Goal: Information Seeking & Learning: Learn about a topic

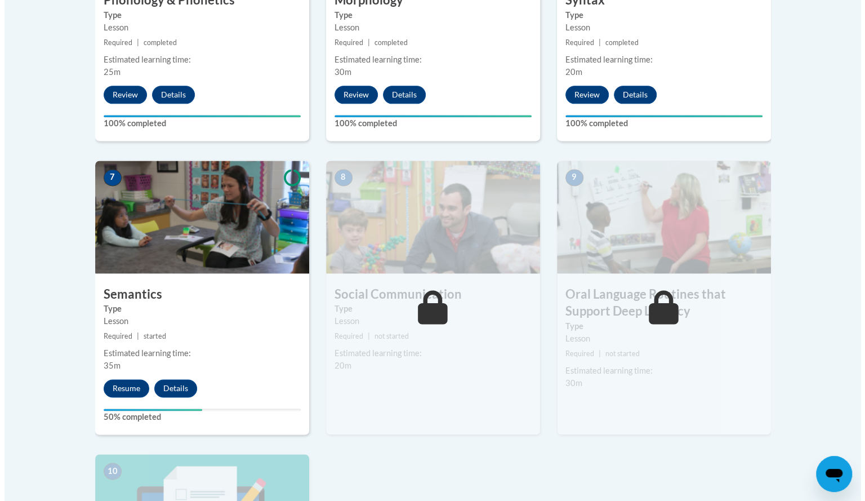
scroll to position [842, 0]
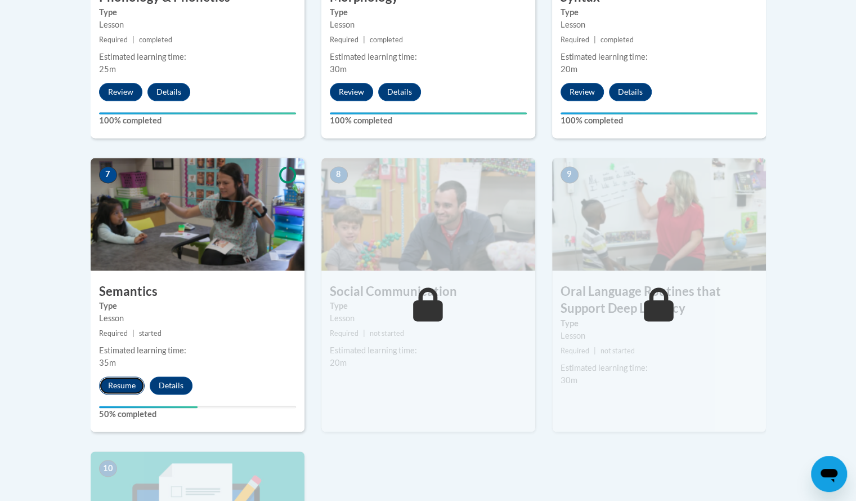
click at [132, 379] on button "Resume" at bounding box center [122, 385] width 46 height 18
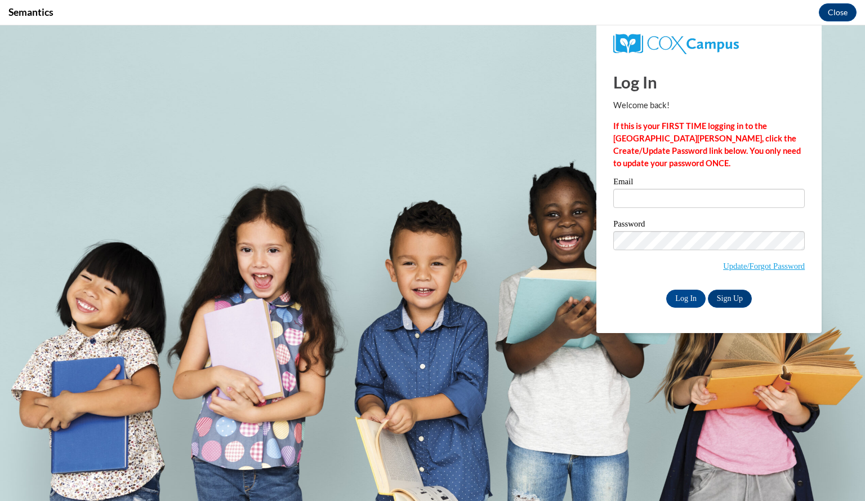
scroll to position [0, 0]
click at [672, 200] on input "Email" at bounding box center [708, 198] width 191 height 19
type input "weisschelsea@aasd.k12.wi.us"
click at [689, 295] on input "Log In" at bounding box center [685, 298] width 39 height 18
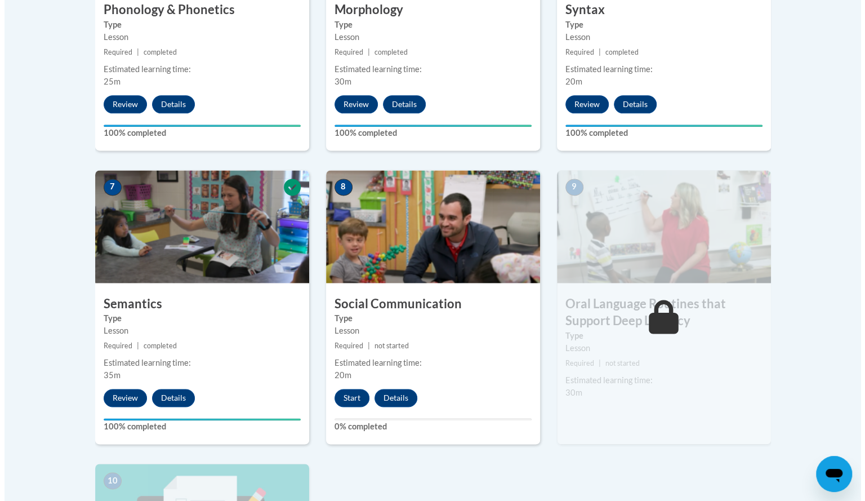
scroll to position [831, 0]
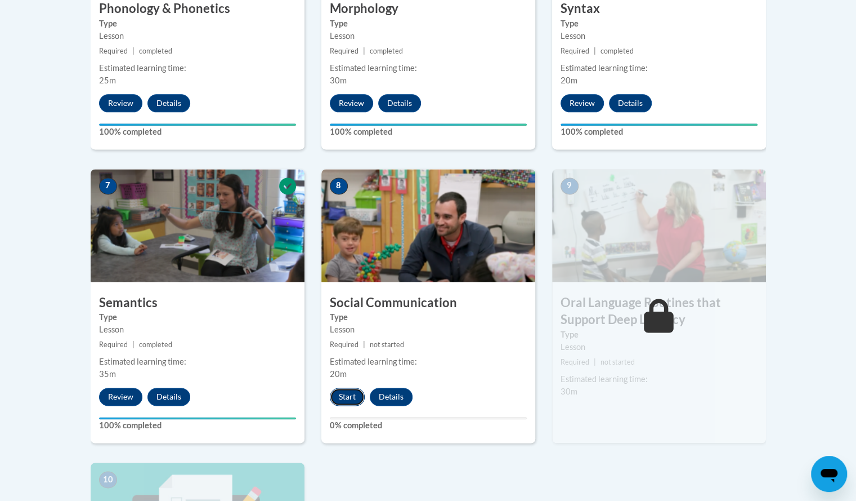
click at [348, 394] on button "Start" at bounding box center [347, 396] width 35 height 18
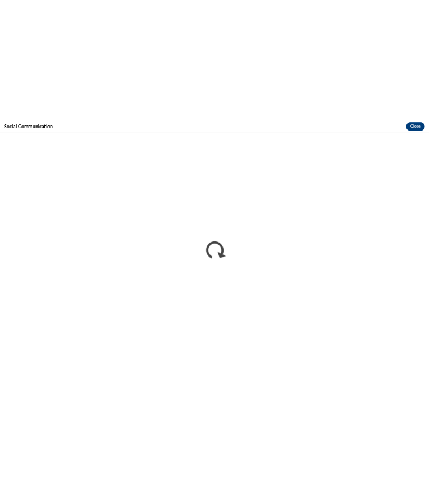
scroll to position [0, 0]
